Goal: Task Accomplishment & Management: Use online tool/utility

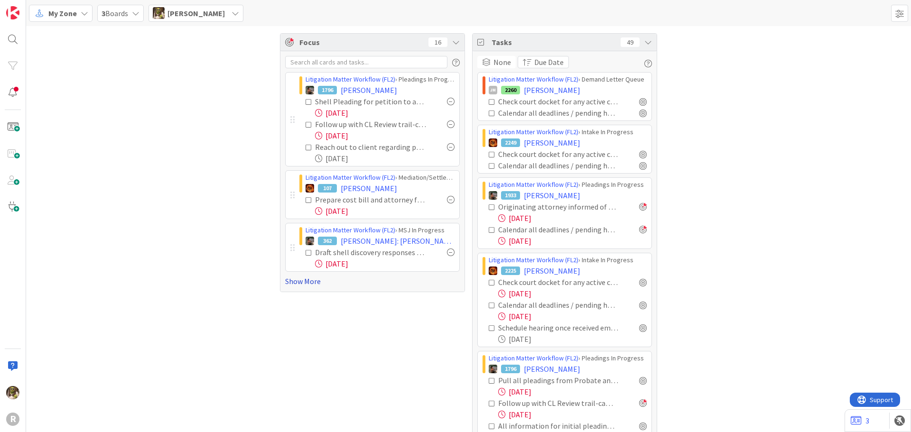
click at [303, 281] on link "Show More" at bounding box center [372, 281] width 175 height 11
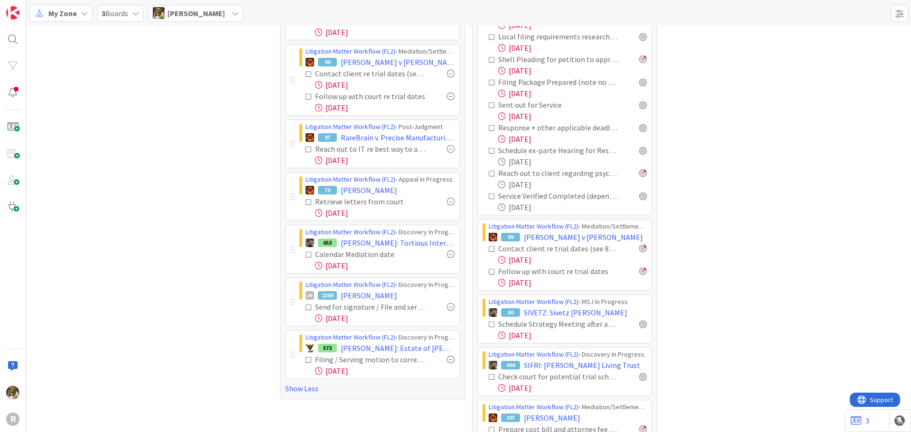
scroll to position [427, 0]
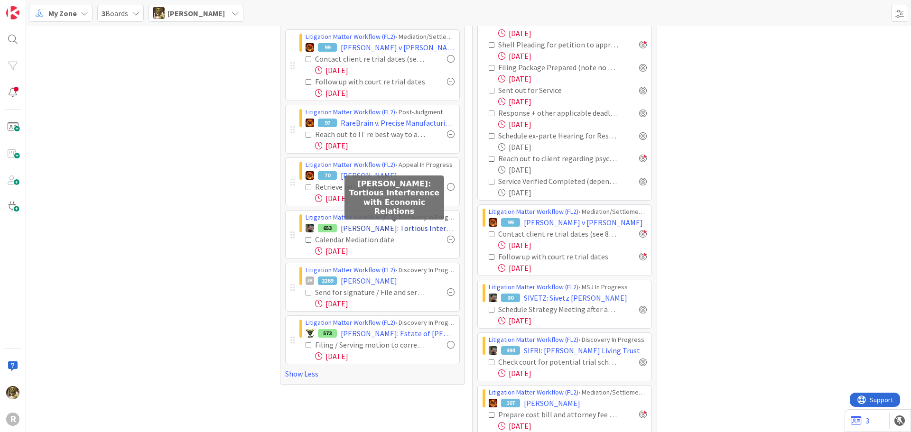
click at [421, 226] on span "SMITH: Tortious Interference with Economic Relations" at bounding box center [398, 227] width 114 height 11
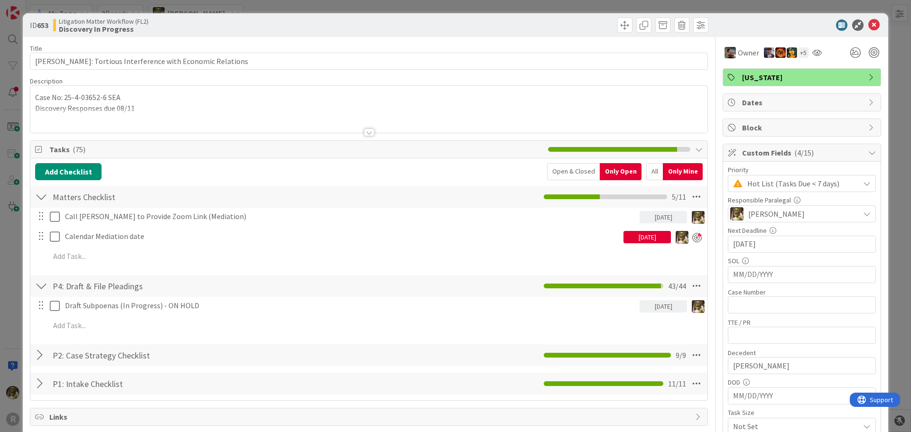
click at [646, 172] on div "All" at bounding box center [654, 171] width 17 height 17
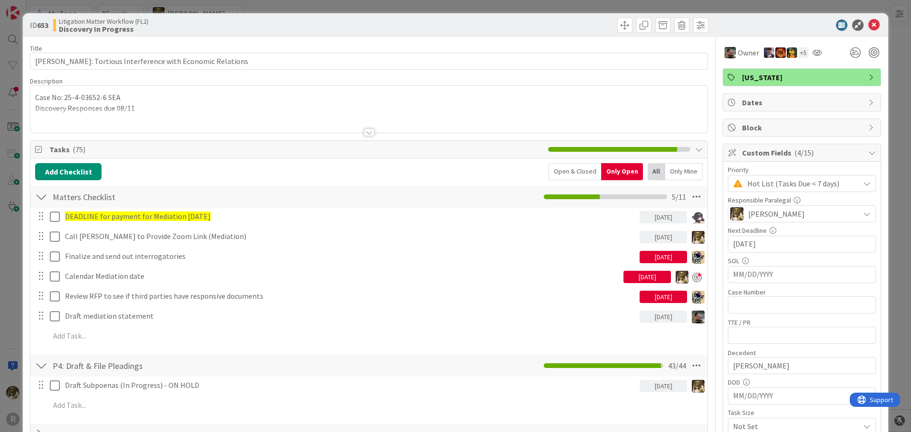
click at [365, 136] on div at bounding box center [369, 133] width 10 height 8
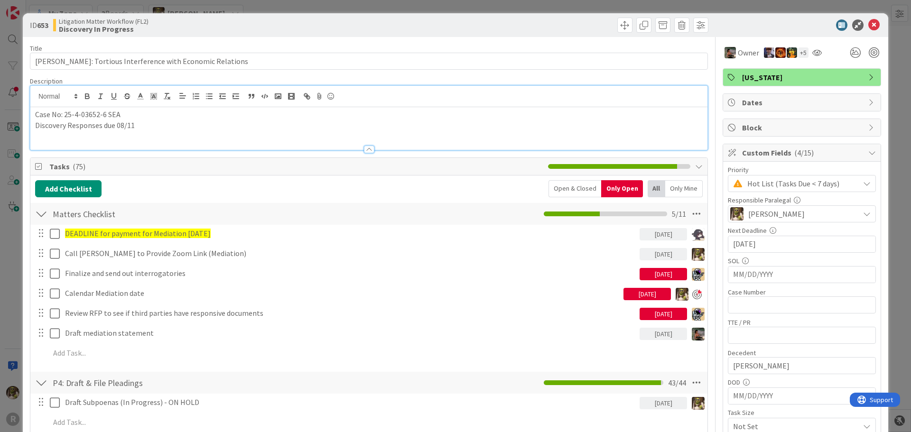
scroll to position [47, 0]
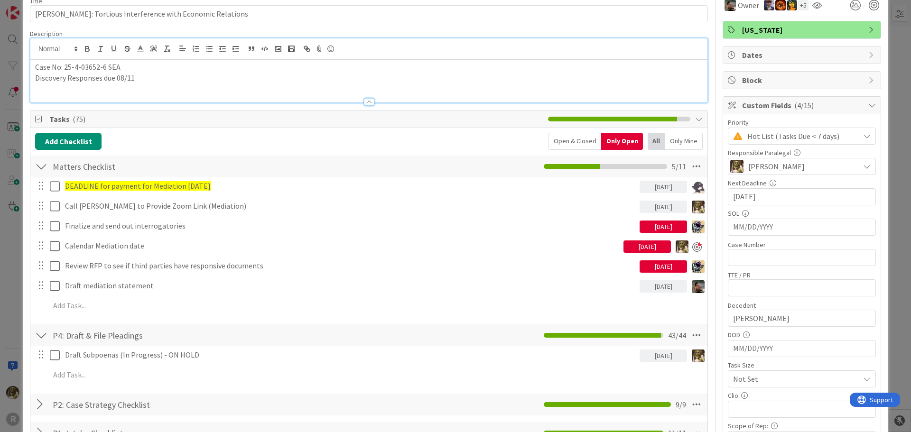
click at [162, 94] on div at bounding box center [368, 97] width 677 height 10
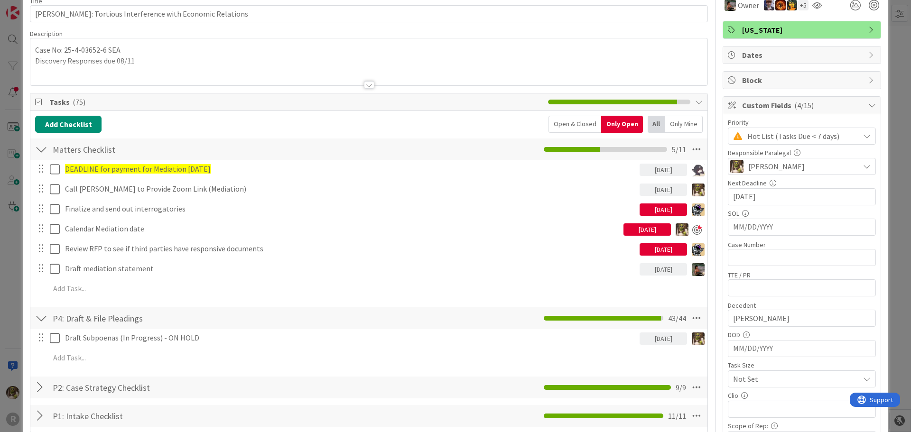
click at [74, 74] on div at bounding box center [368, 73] width 677 height 24
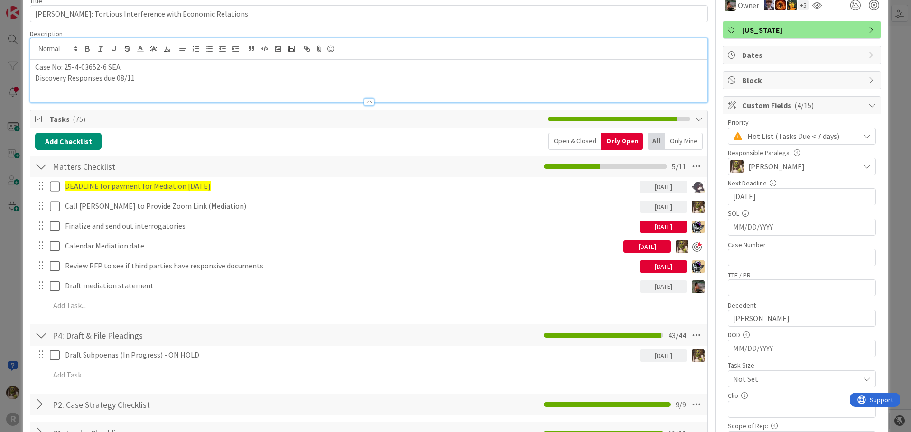
click at [77, 97] on div at bounding box center [368, 97] width 677 height 10
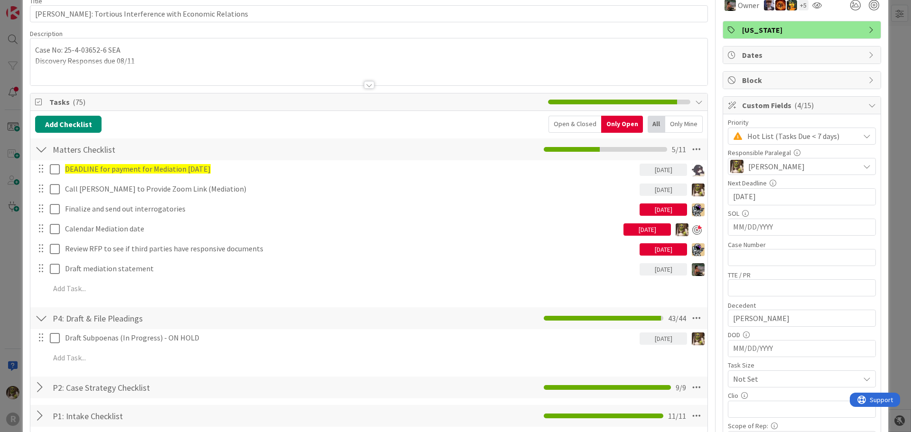
click at [222, 55] on p "Case No: 25-4-03652-6 SEA" at bounding box center [368, 50] width 667 height 11
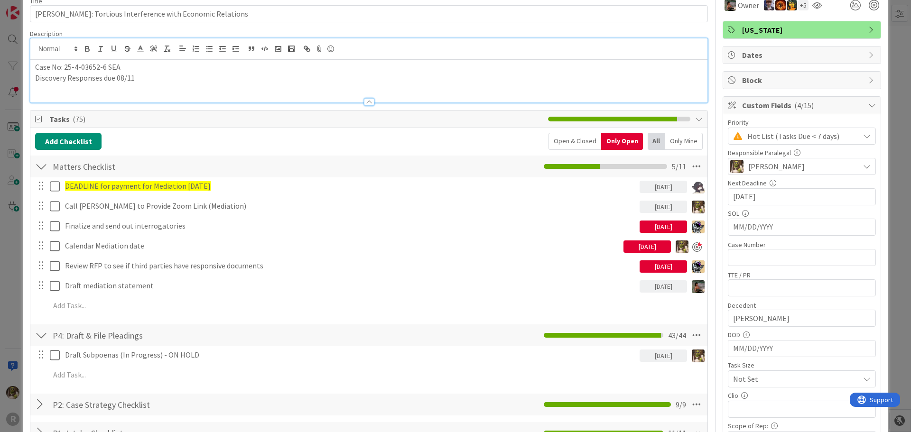
click at [222, 55] on div at bounding box center [368, 48] width 677 height 21
click at [178, 73] on p "Discovery Responses due 08/11" at bounding box center [368, 78] width 667 height 11
click at [174, 74] on p "Discovery Responses due 08/11" at bounding box center [368, 78] width 667 height 11
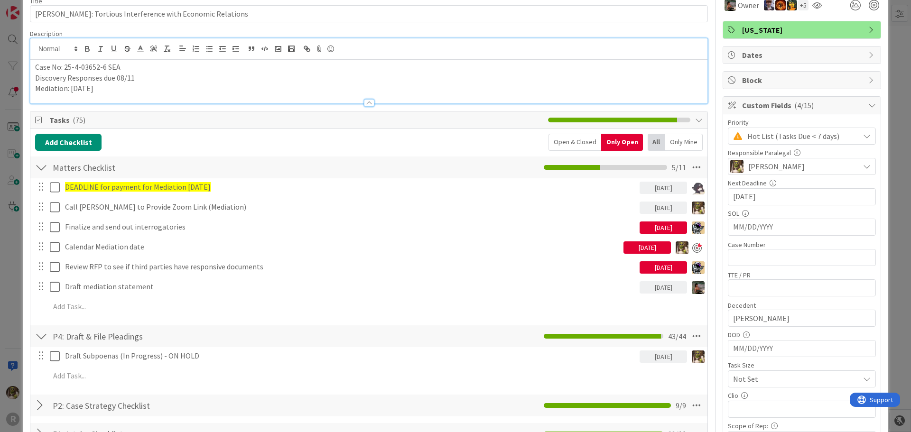
click at [456, 124] on span "Tasks ( 75 )" at bounding box center [296, 119] width 494 height 11
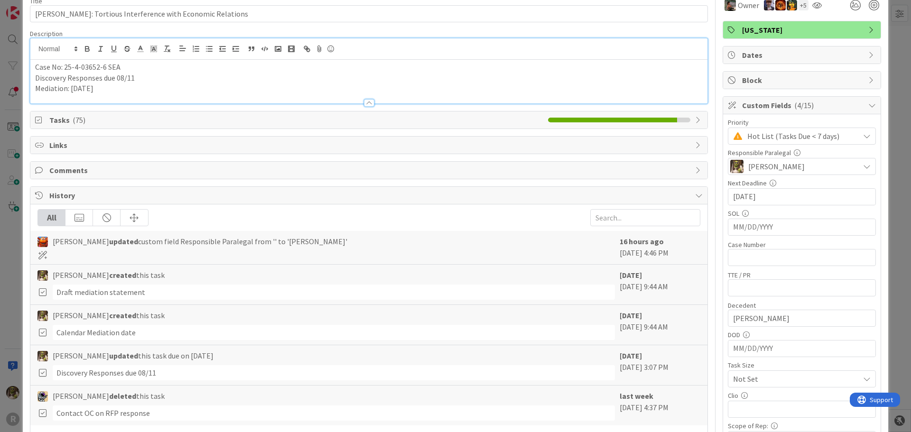
scroll to position [0, 0]
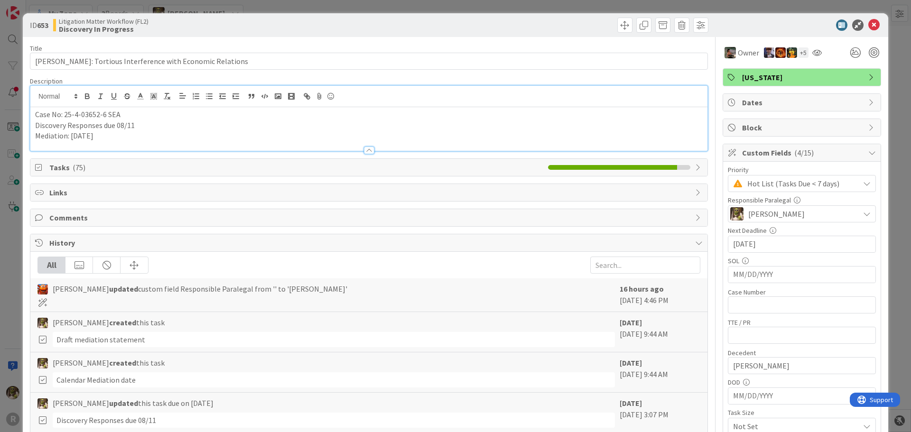
click at [874, 27] on div "ID 653 Litigation Matter Workflow (FL2) Discovery In Progress" at bounding box center [455, 25] width 865 height 24
click at [856, 28] on div at bounding box center [797, 24] width 168 height 11
click at [868, 24] on icon at bounding box center [873, 24] width 11 height 11
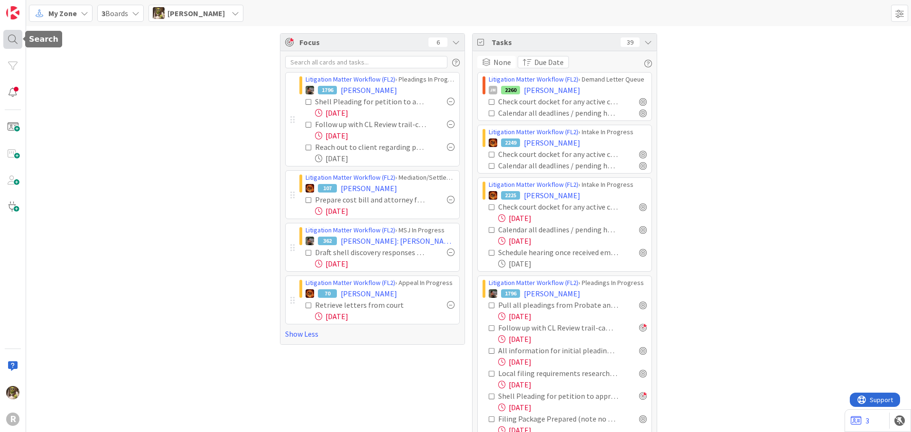
click at [18, 37] on div at bounding box center [12, 39] width 19 height 19
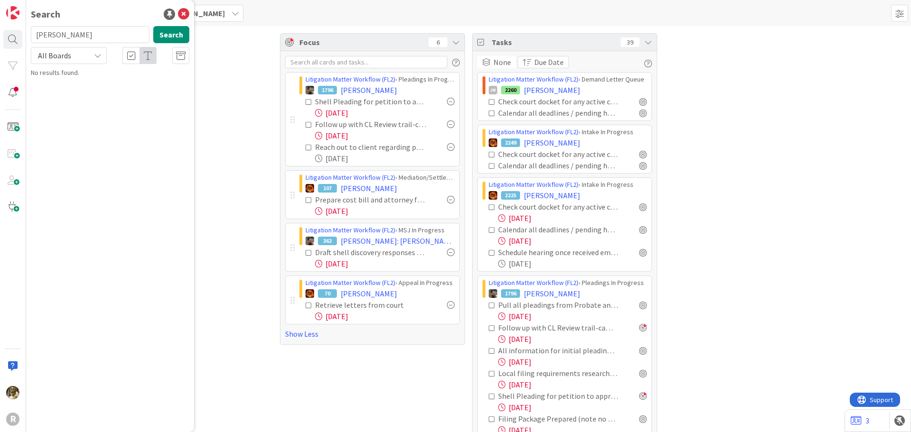
type input "freeman"
click at [113, 69] on link "Litigation Matter Workflow (FL2) › Intake In Progress 2225 FREEMAN , Cindy" at bounding box center [110, 79] width 168 height 23
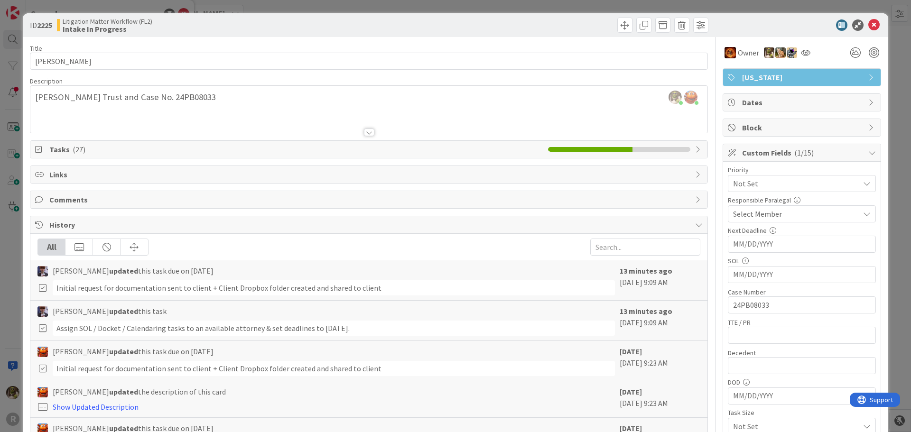
click at [159, 146] on span "Tasks ( 27 )" at bounding box center [296, 149] width 494 height 11
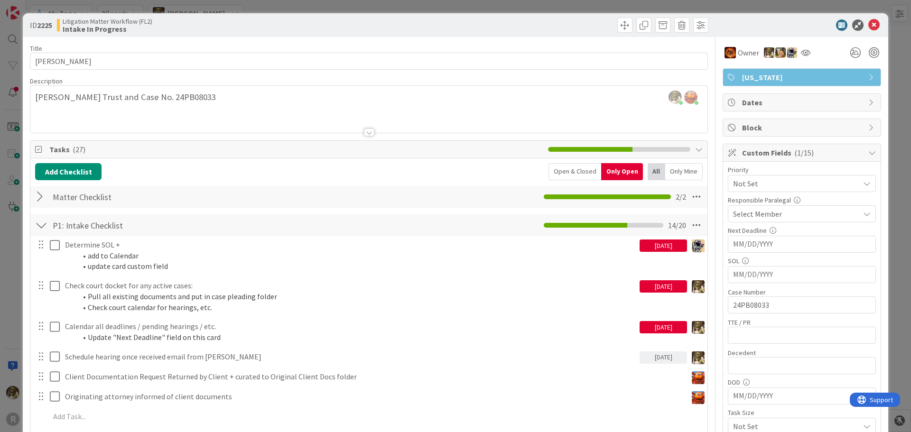
click at [684, 176] on div "Only Mine" at bounding box center [683, 171] width 37 height 17
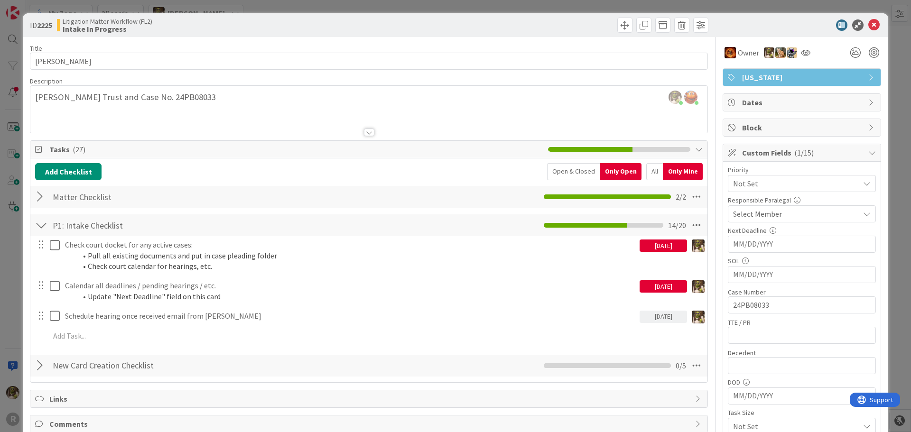
click at [576, 175] on div "Open & Closed" at bounding box center [573, 171] width 53 height 17
click at [663, 171] on div "Only Mine" at bounding box center [683, 171] width 40 height 17
click at [650, 174] on div "All" at bounding box center [654, 171] width 17 height 17
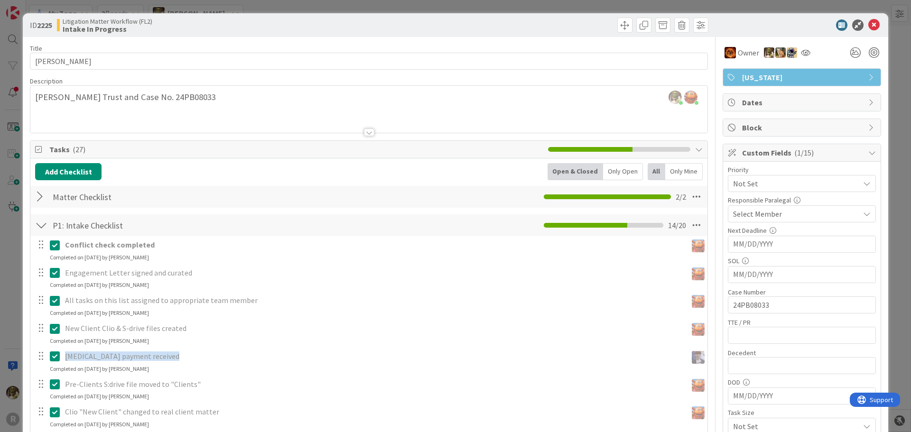
click at [618, 174] on div "Only Open" at bounding box center [623, 171] width 40 height 17
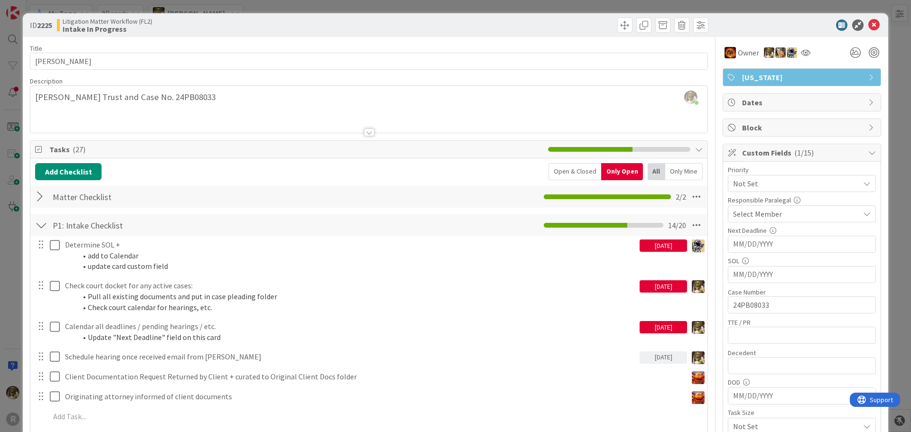
scroll to position [190, 0]
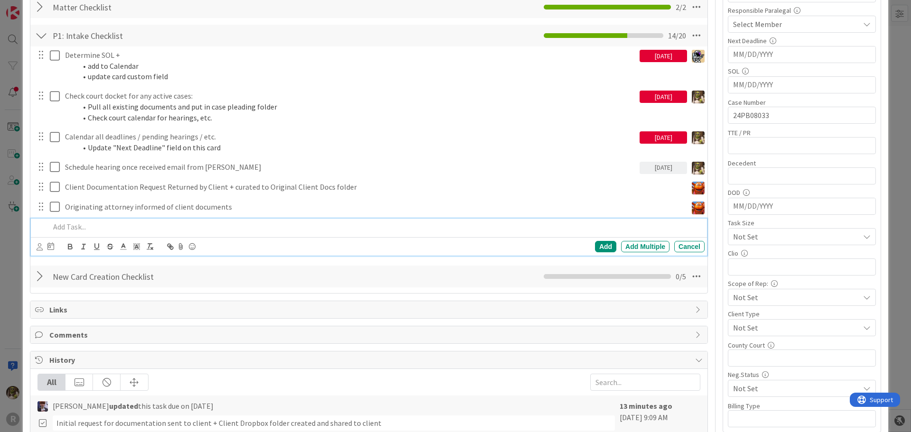
click at [88, 231] on p at bounding box center [375, 227] width 651 height 11
click at [37, 246] on icon at bounding box center [40, 246] width 6 height 7
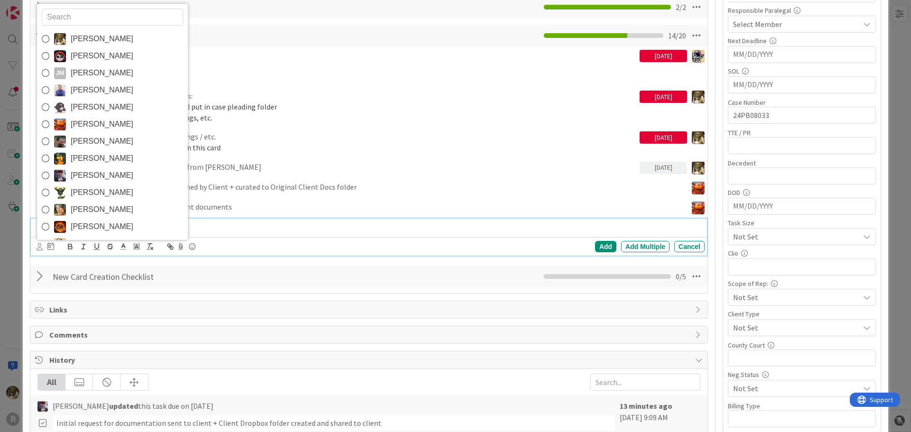
click at [273, 225] on p "Calendar new hearing / trial dates" at bounding box center [375, 227] width 651 height 11
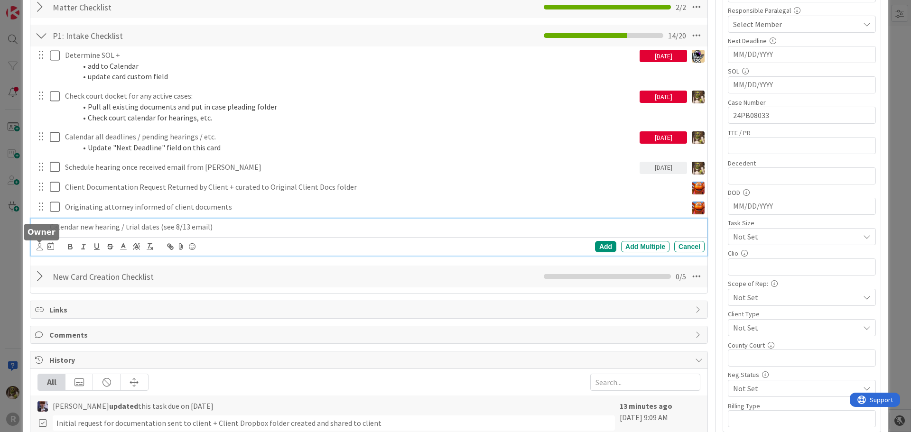
click at [37, 245] on icon at bounding box center [40, 246] width 6 height 7
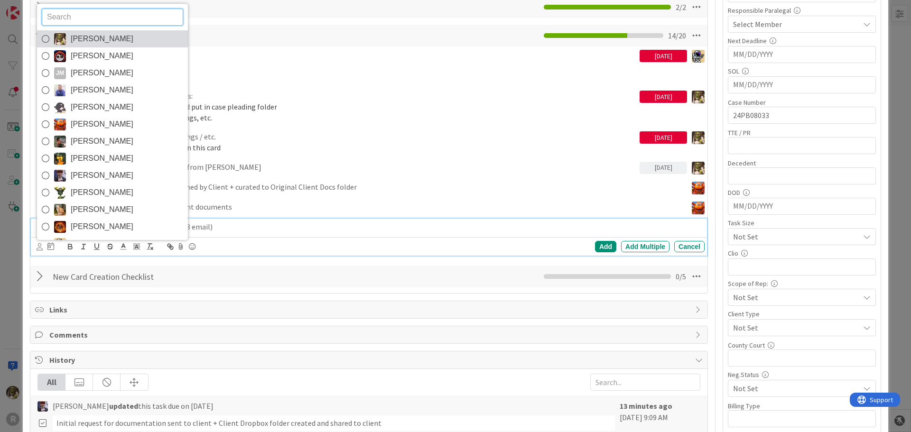
click at [75, 36] on span "Devine Gines" at bounding box center [102, 39] width 63 height 14
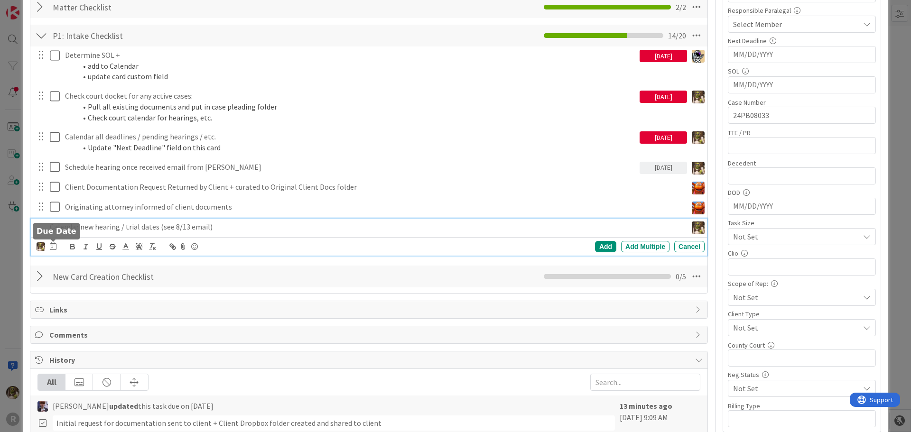
click at [53, 246] on icon at bounding box center [53, 246] width 7 height 8
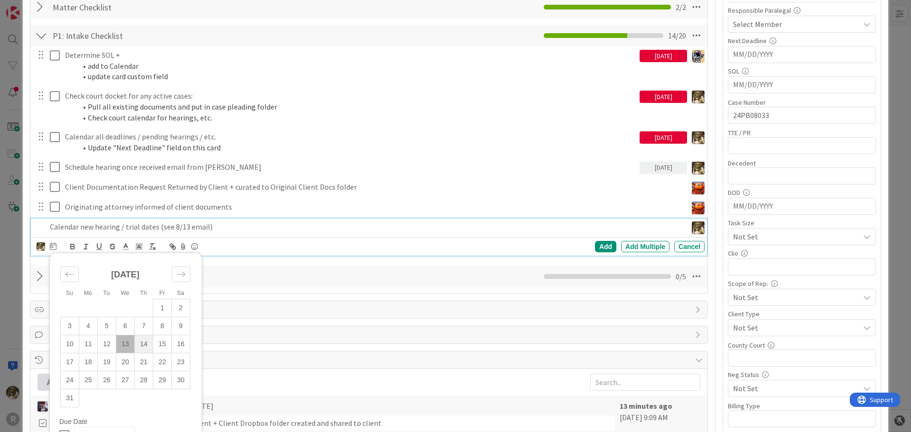
click at [144, 345] on td "14" at bounding box center [144, 344] width 18 height 18
click at [599, 248] on div "Add" at bounding box center [605, 246] width 21 height 11
